Goal: Task Accomplishment & Management: Use online tool/utility

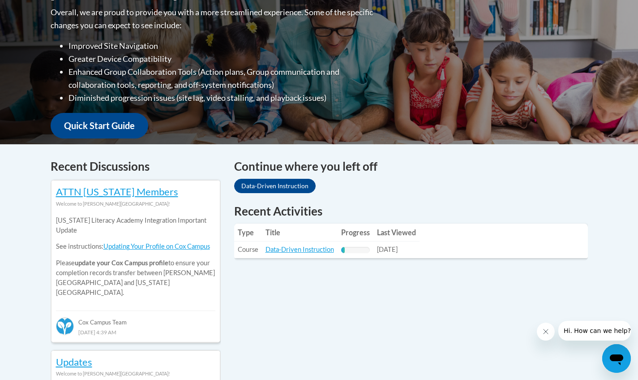
scroll to position [237, 0]
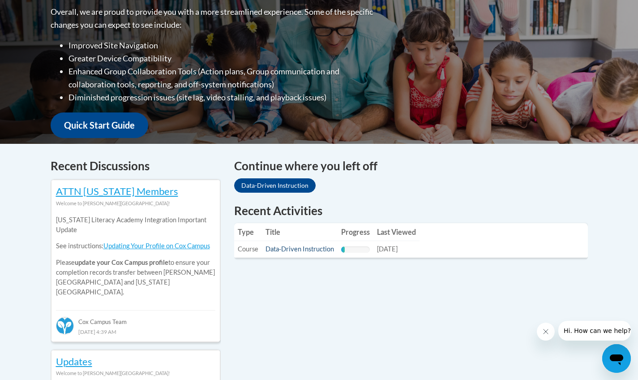
click at [283, 249] on link "Data-Driven Instruction" at bounding box center [300, 249] width 69 height 8
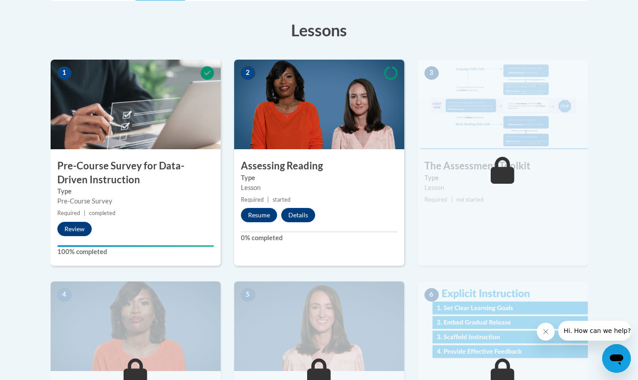
scroll to position [245, 0]
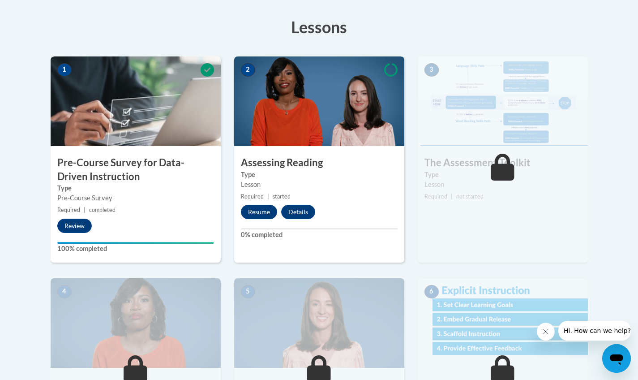
click at [262, 206] on button "Resume" at bounding box center [259, 212] width 36 height 14
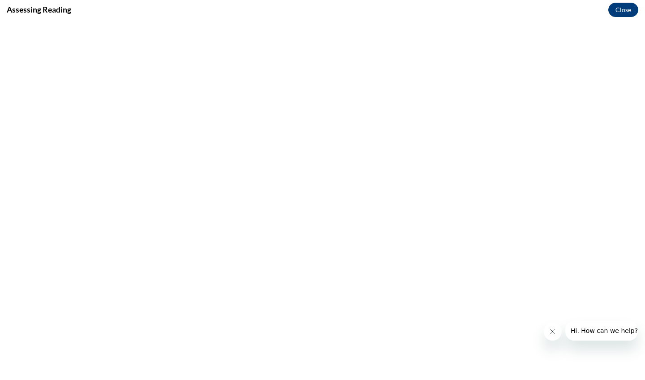
click at [622, 12] on button "Close" at bounding box center [623, 10] width 30 height 14
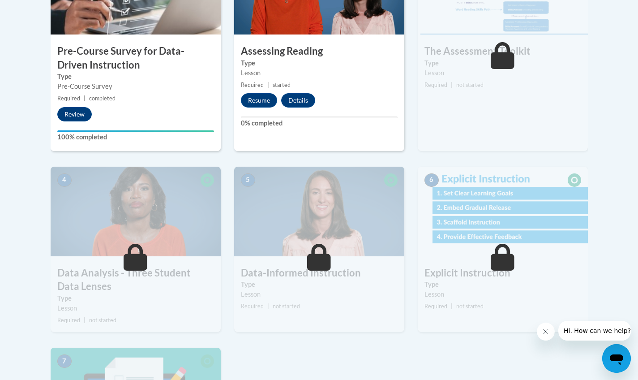
scroll to position [202, 0]
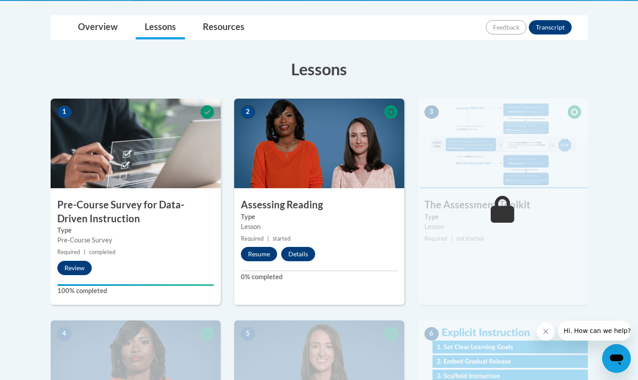
click at [262, 256] on button "Resume" at bounding box center [259, 254] width 36 height 14
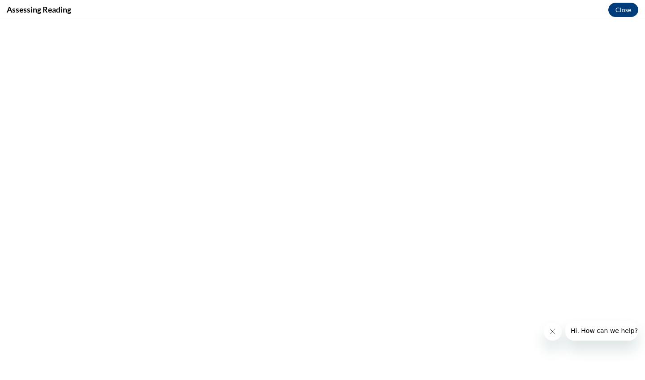
click at [618, 12] on button "Close" at bounding box center [623, 10] width 30 height 14
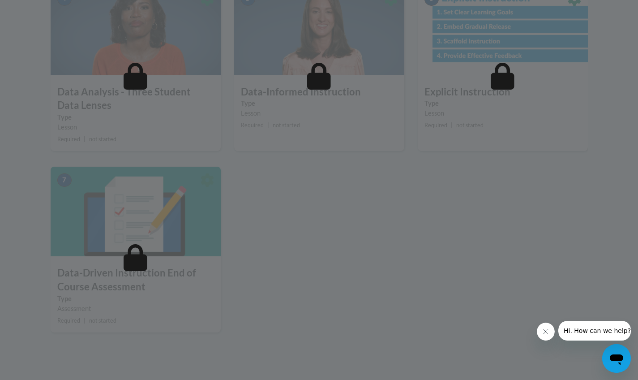
scroll to position [300, 0]
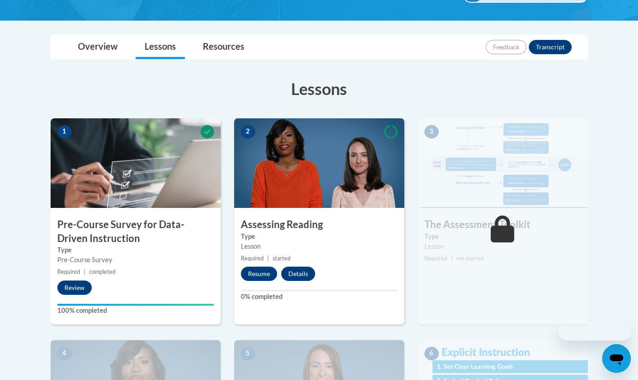
scroll to position [188, 0]
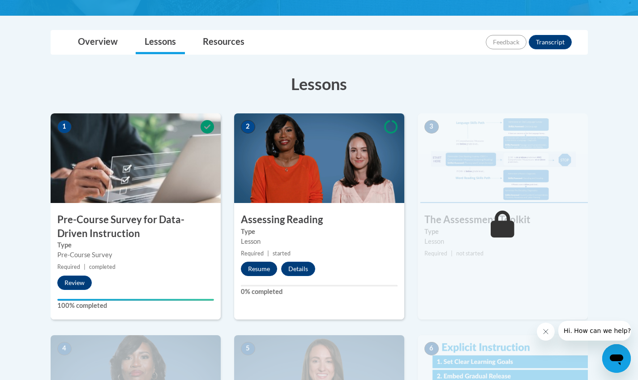
click at [264, 273] on button "Resume" at bounding box center [259, 269] width 36 height 14
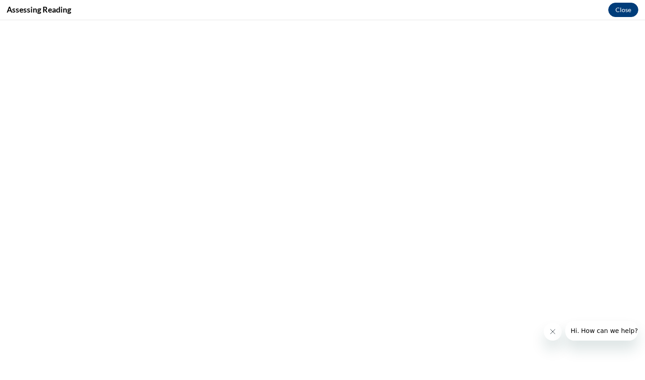
click at [629, 13] on button "Close" at bounding box center [623, 10] width 30 height 14
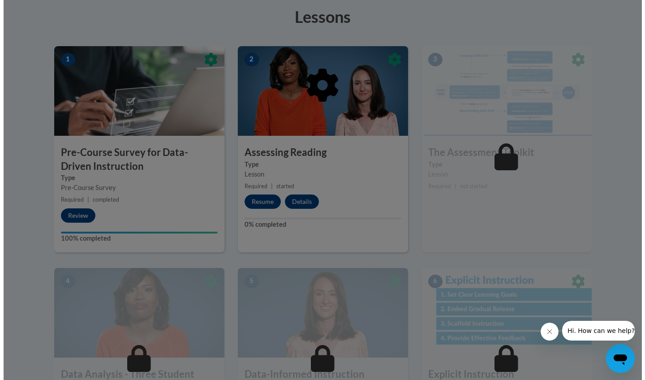
scroll to position [261, 0]
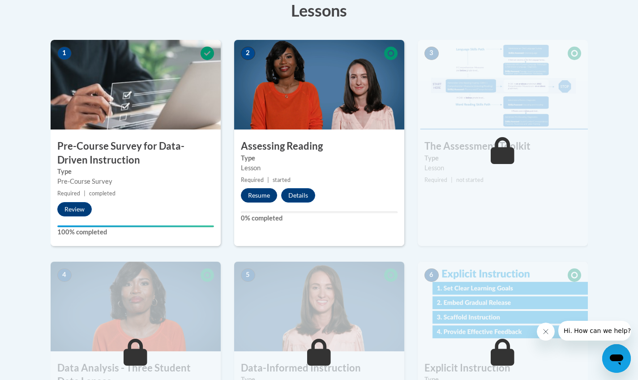
click at [257, 199] on button "Resume" at bounding box center [259, 195] width 36 height 14
